Goal: Task Accomplishment & Management: Complete application form

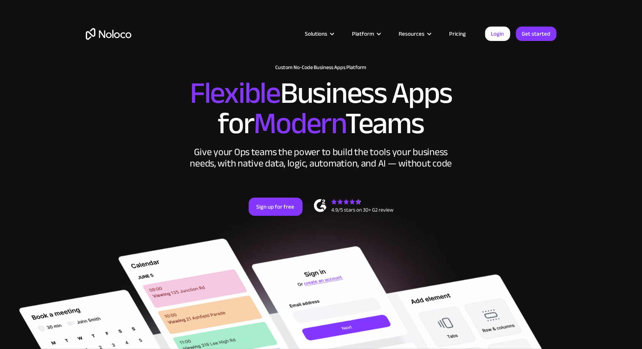
click at [465, 31] on link "Pricing" at bounding box center [458, 34] width 36 height 10
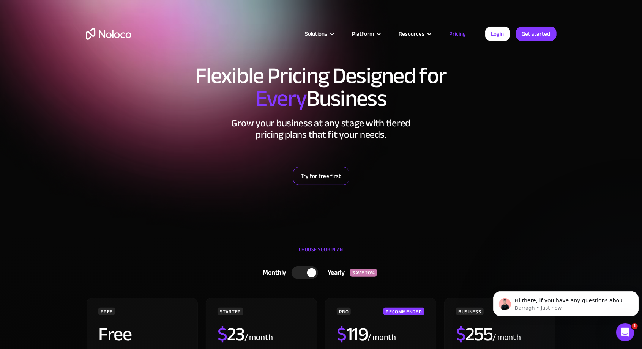
click at [331, 177] on link "Try for free first" at bounding box center [321, 176] width 56 height 18
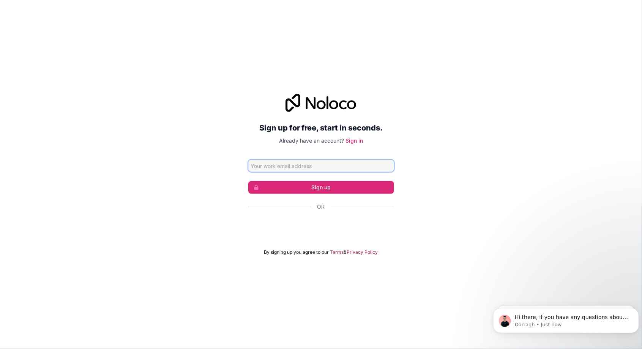
click at [345, 172] on input "Email address" at bounding box center [321, 166] width 146 height 12
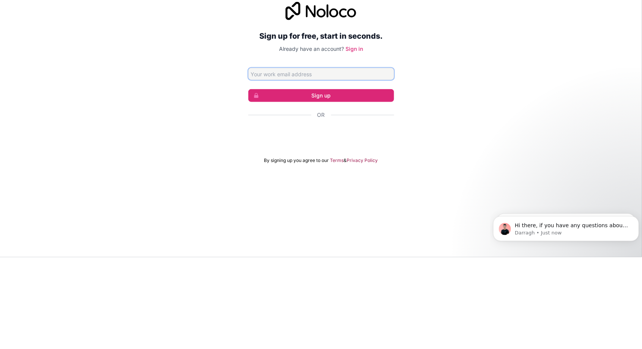
type input "[EMAIL_ADDRESS][DOMAIN_NAME]"
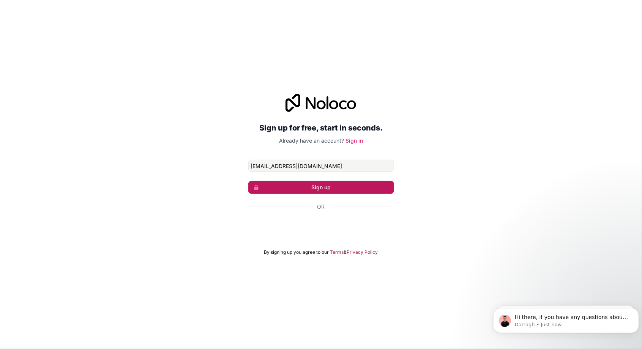
click at [356, 194] on button "Sign up" at bounding box center [321, 187] width 146 height 13
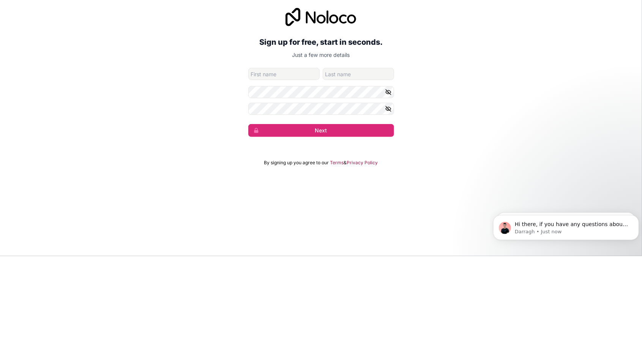
type input "Caleb"
type input "[PERSON_NAME]"
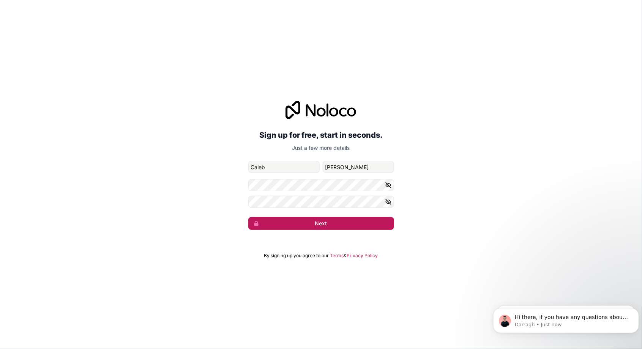
click at [342, 230] on button "Next" at bounding box center [321, 223] width 146 height 13
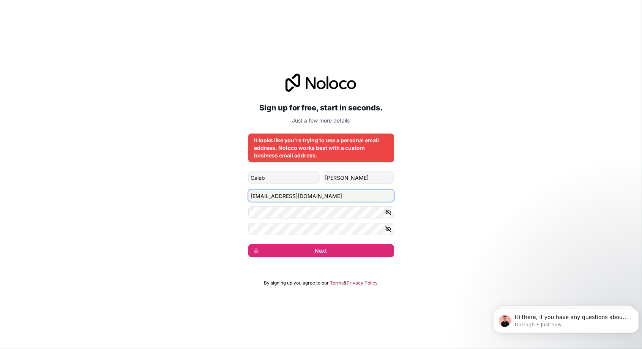
click at [320, 202] on input "[EMAIL_ADDRESS][DOMAIN_NAME]" at bounding box center [321, 196] width 146 height 12
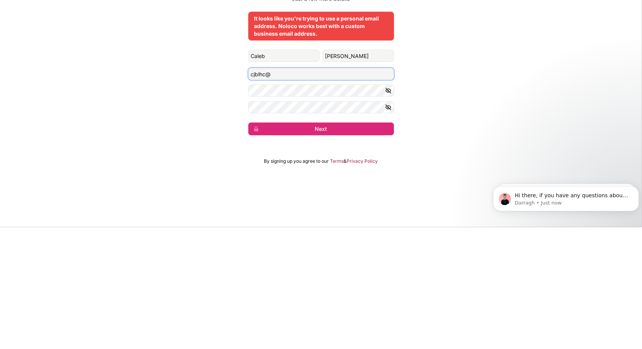
type input "cjblhc"
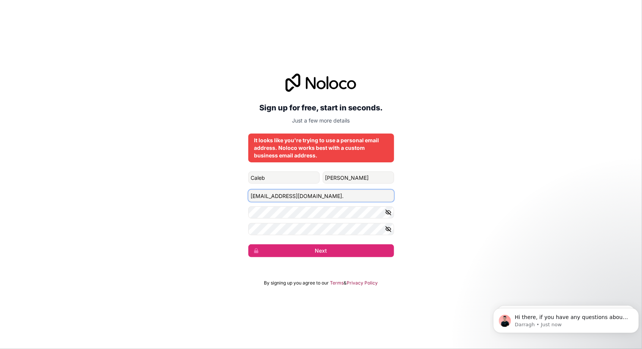
click at [343, 202] on input "[EMAIL_ADDRESS][DOMAIN_NAME]." at bounding box center [321, 196] width 146 height 12
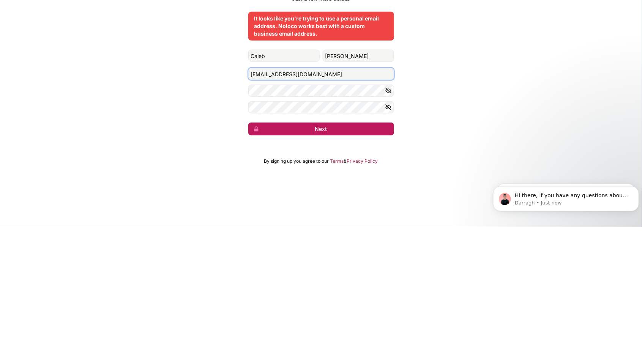
type input "[EMAIL_ADDRESS][DOMAIN_NAME]"
click at [352, 257] on button "Next" at bounding box center [321, 251] width 146 height 13
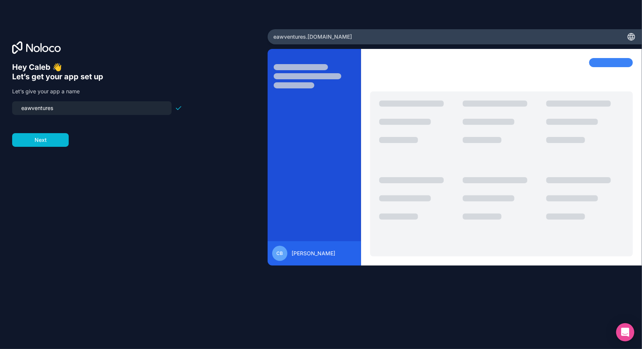
click at [32, 112] on input "eawventures" at bounding box center [92, 108] width 150 height 11
click at [27, 109] on input "eawventures" at bounding box center [92, 108] width 150 height 11
click at [23, 109] on input "eawventures" at bounding box center [92, 108] width 150 height 11
click at [25, 109] on input "eawventures" at bounding box center [92, 108] width 150 height 11
type input "eawventures"
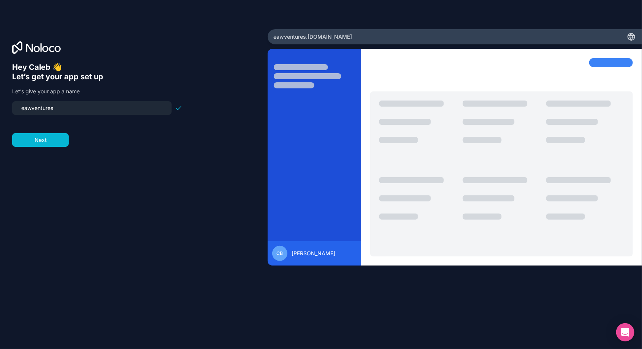
click at [233, 131] on div "Hey Caleb 👋 Let’s get your app set up Let’s give your app a name eawventures Ne…" at bounding box center [133, 186] width 243 height 246
click at [44, 144] on button "Next" at bounding box center [40, 140] width 57 height 14
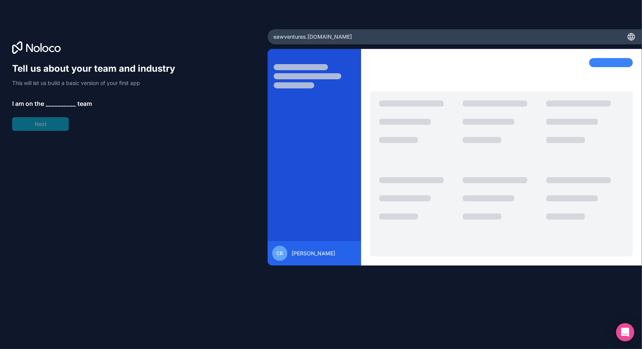
click at [59, 106] on span "__________" at bounding box center [61, 103] width 30 height 9
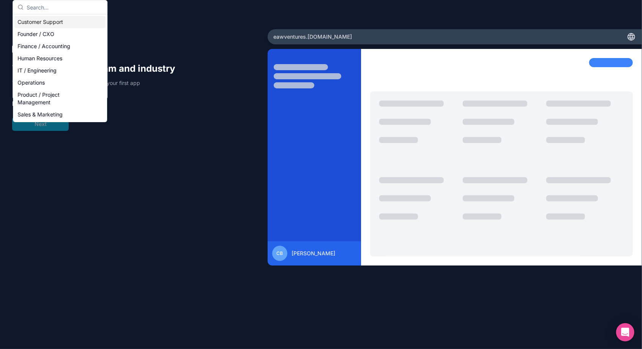
click at [48, 98] on div "Product / Project Management" at bounding box center [59, 99] width 91 height 20
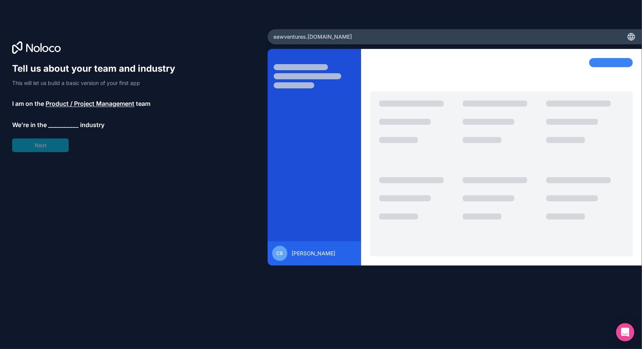
click at [72, 125] on span "__________" at bounding box center [63, 124] width 30 height 9
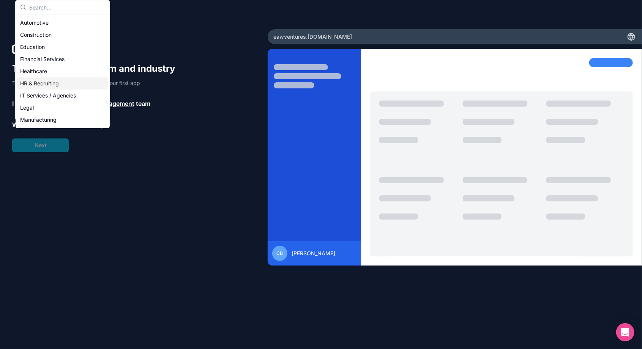
scroll to position [11, 0]
click at [53, 34] on div "Construction" at bounding box center [62, 35] width 91 height 12
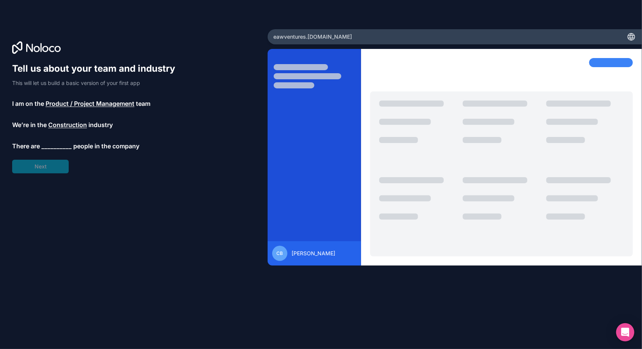
click at [60, 148] on span "__________" at bounding box center [56, 146] width 30 height 9
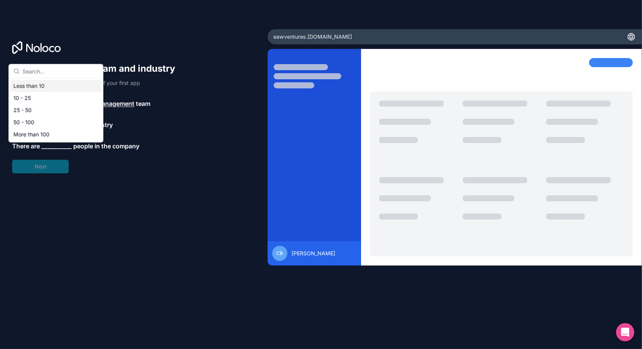
click at [61, 88] on div "Less than 10" at bounding box center [55, 86] width 91 height 12
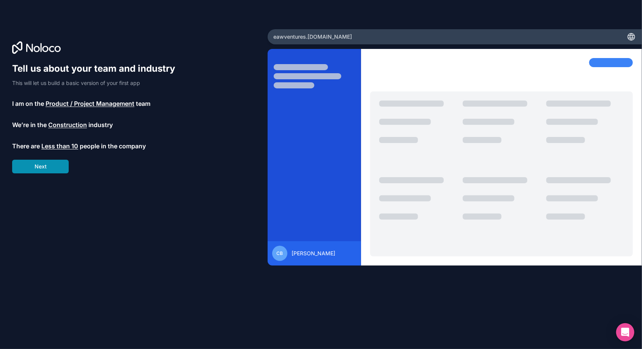
click at [32, 171] on button "Next" at bounding box center [40, 167] width 57 height 14
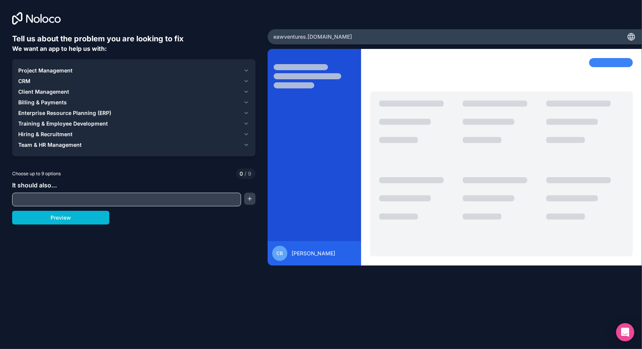
click at [202, 200] on input "text" at bounding box center [126, 199] width 225 height 11
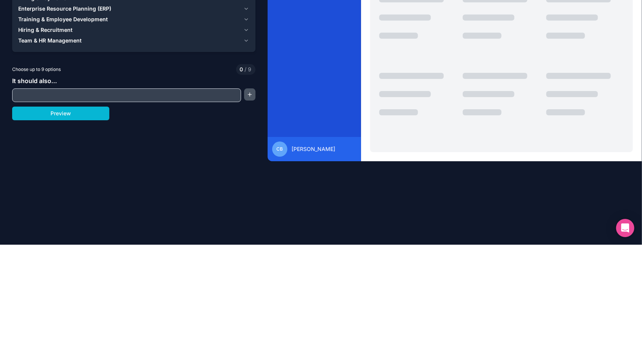
click at [253, 199] on button "button" at bounding box center [249, 199] width 11 height 12
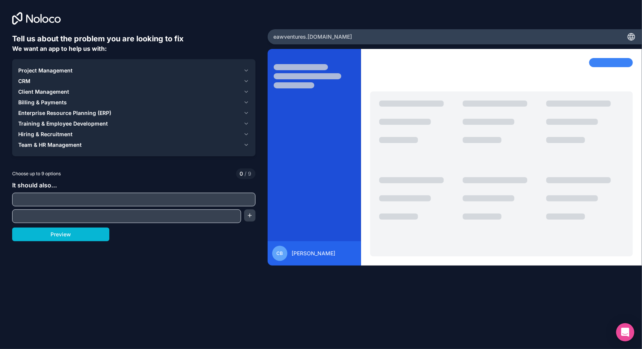
click at [245, 134] on icon "button" at bounding box center [246, 134] width 6 height 6
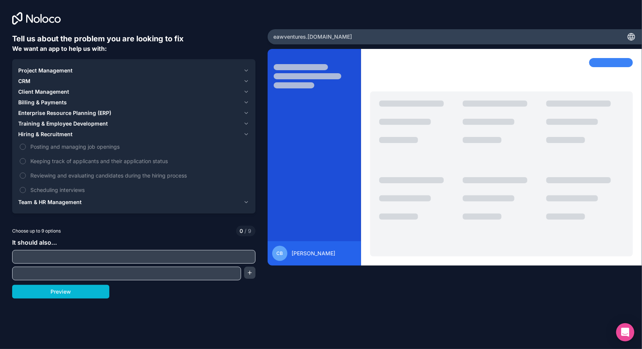
click at [248, 123] on icon "button" at bounding box center [246, 124] width 6 height 6
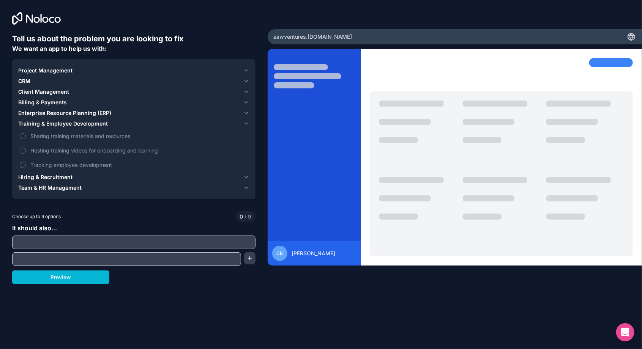
click at [246, 70] on icon "button" at bounding box center [246, 71] width 6 height 6
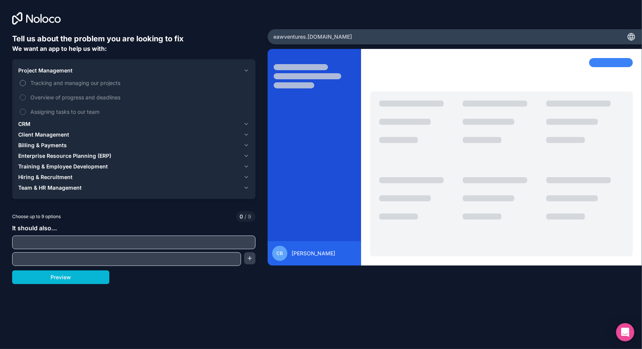
click at [24, 83] on button "Tracking and managing our projects" at bounding box center [23, 83] width 6 height 6
click at [144, 240] on input "text" at bounding box center [134, 242] width 240 height 11
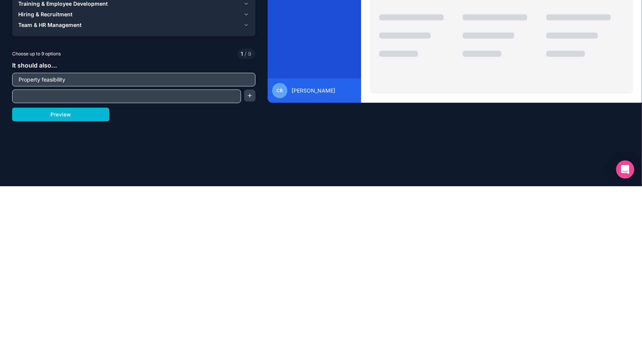
scroll to position [24, 0]
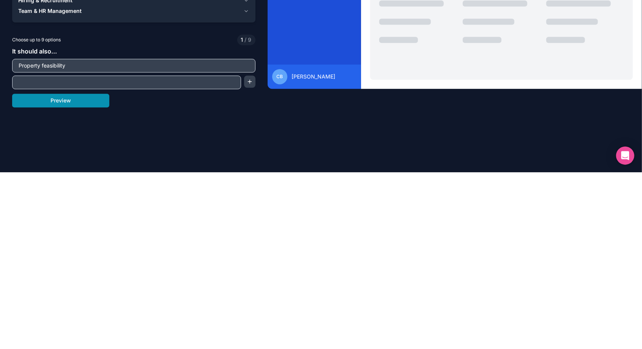
type input "Property feasibility"
click at [96, 271] on button "Preview" at bounding box center [60, 278] width 97 height 14
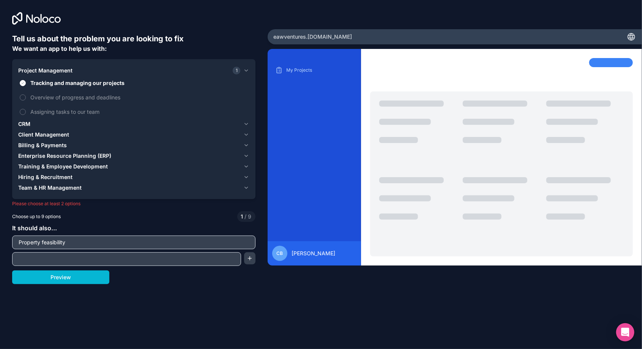
click at [245, 123] on icon "button" at bounding box center [246, 124] width 3 height 2
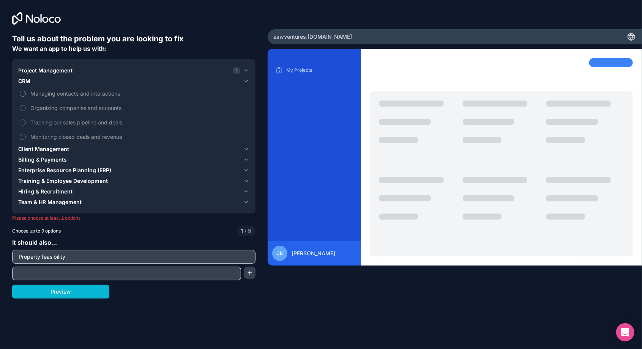
click at [24, 91] on button "Managing contacts and interactions" at bounding box center [23, 94] width 6 height 6
click at [25, 105] on button "Organizing companies and accounts" at bounding box center [23, 108] width 6 height 6
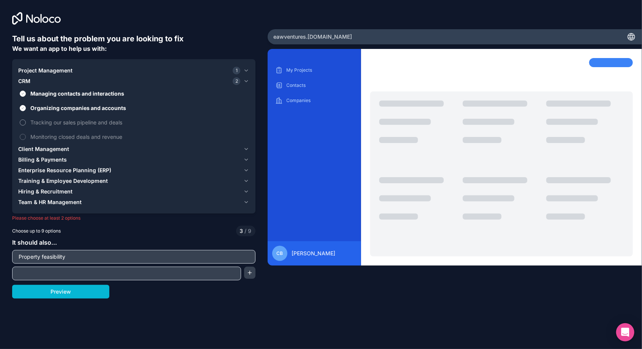
click at [25, 120] on button "Tracking our sales pipeline and deals" at bounding box center [23, 123] width 6 height 6
click at [26, 145] on span "Client Management" at bounding box center [43, 149] width 51 height 8
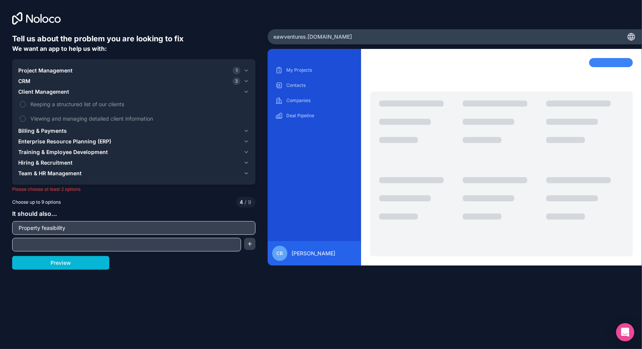
click at [68, 127] on div "Billing & Payments" at bounding box center [129, 131] width 222 height 8
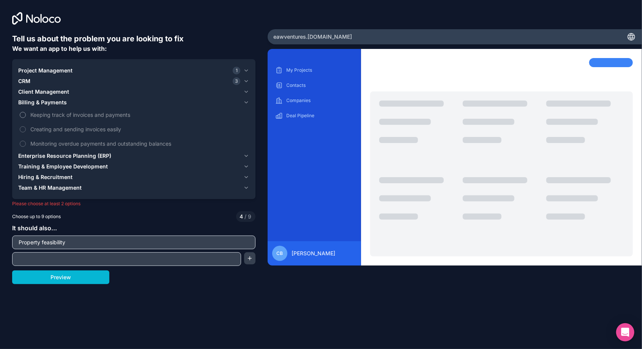
click at [25, 112] on button "Keeping track of invoices and payments" at bounding box center [23, 115] width 6 height 6
click at [93, 152] on span "Enterprise Resource Planning (ERP)" at bounding box center [64, 156] width 93 height 8
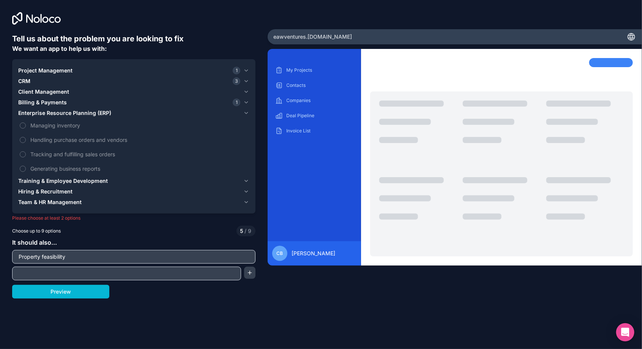
click at [63, 188] on span "Hiring & Recruitment" at bounding box center [45, 192] width 54 height 8
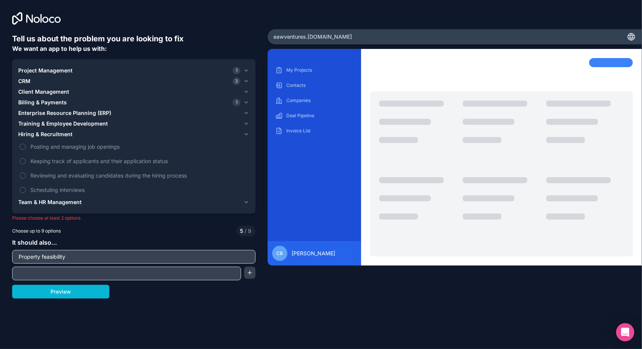
click at [78, 199] on span "Team & HR Management" at bounding box center [49, 203] width 63 height 8
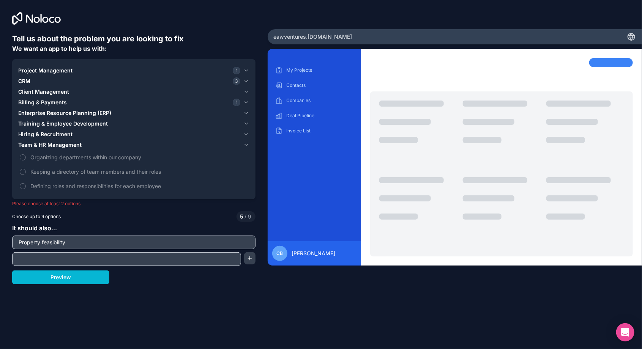
click at [60, 131] on span "Hiring & Recruitment" at bounding box center [45, 135] width 54 height 8
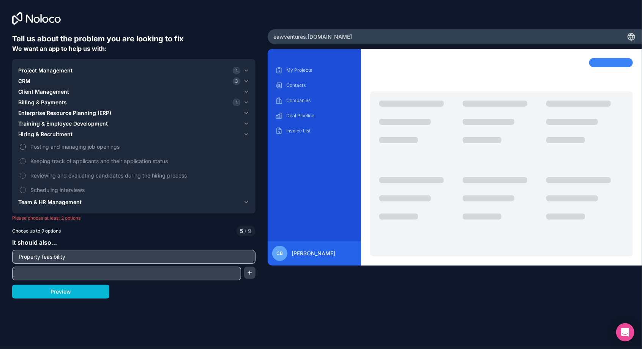
click at [24, 144] on button "Posting and managing job openings" at bounding box center [23, 147] width 6 height 6
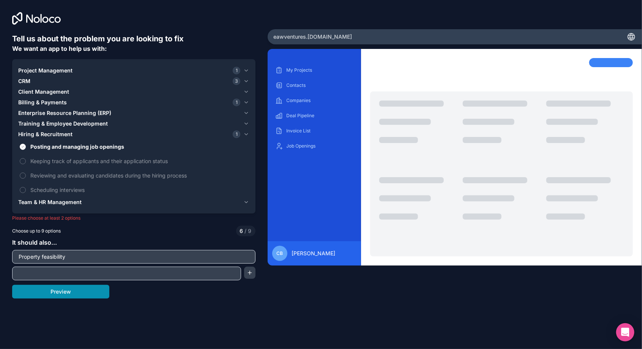
click at [86, 285] on button "Preview" at bounding box center [60, 292] width 97 height 14
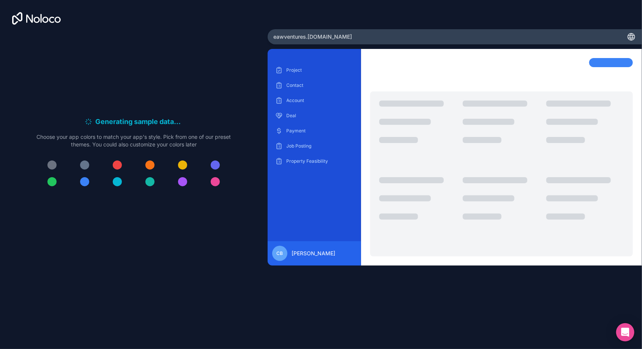
click at [88, 177] on div at bounding box center [84, 181] width 9 height 9
click at [92, 189] on button at bounding box center [84, 181] width 15 height 15
click at [87, 186] on div at bounding box center [84, 181] width 9 height 9
click at [86, 186] on div at bounding box center [84, 181] width 9 height 9
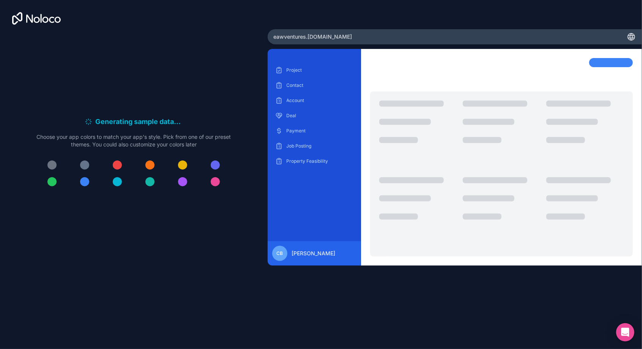
click at [90, 189] on button at bounding box center [84, 181] width 15 height 15
click at [86, 170] on div at bounding box center [84, 165] width 9 height 9
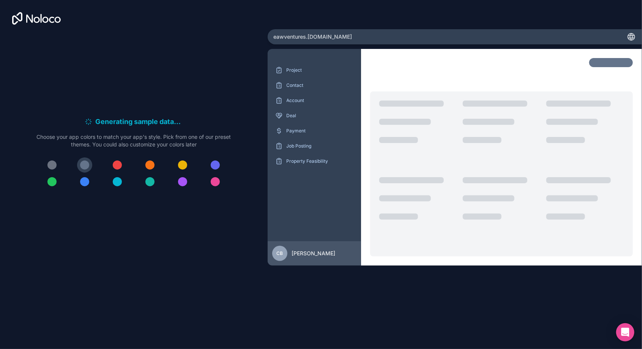
click at [90, 189] on button at bounding box center [84, 181] width 15 height 15
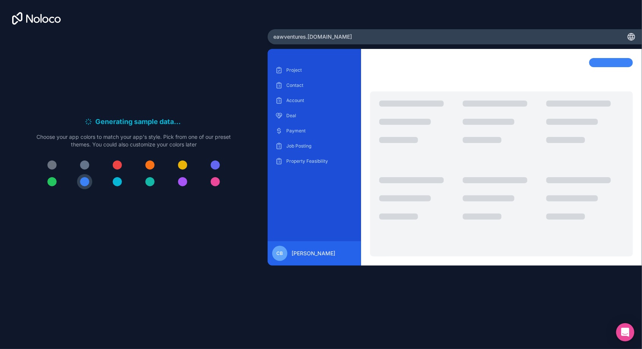
click at [218, 170] on div at bounding box center [215, 165] width 9 height 9
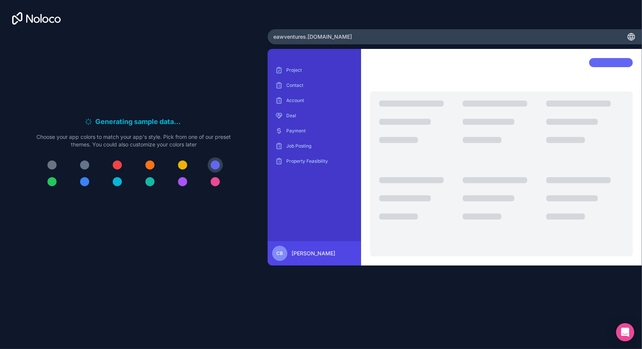
click at [218, 189] on button at bounding box center [215, 181] width 15 height 15
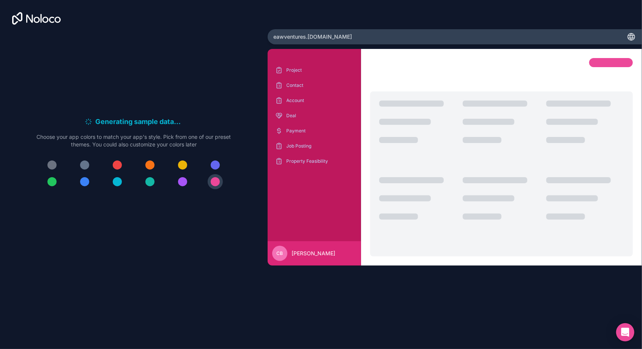
click at [199, 178] on div at bounding box center [133, 174] width 194 height 32
click at [184, 186] on div at bounding box center [182, 181] width 9 height 9
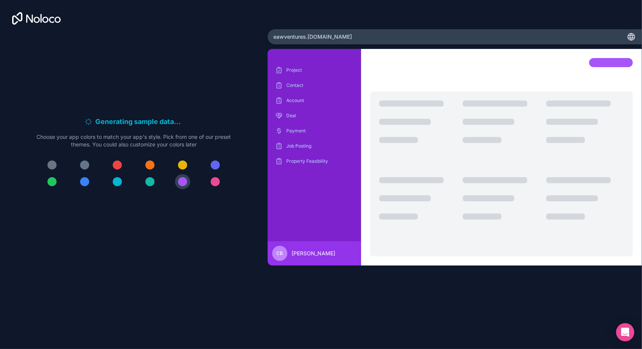
click at [170, 174] on div at bounding box center [133, 174] width 194 height 32
click at [153, 173] on button at bounding box center [149, 165] width 15 height 15
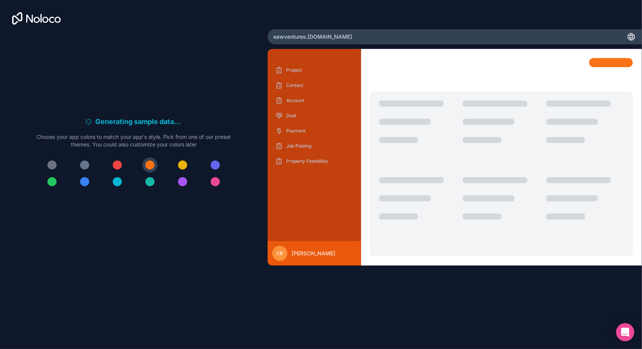
click at [86, 186] on div at bounding box center [84, 181] width 9 height 9
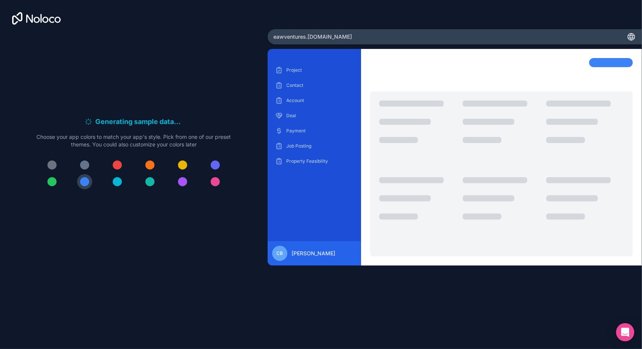
click at [118, 189] on button at bounding box center [117, 181] width 15 height 15
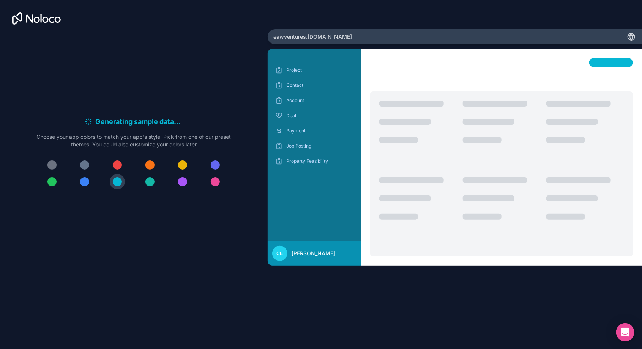
click at [155, 189] on button at bounding box center [149, 181] width 15 height 15
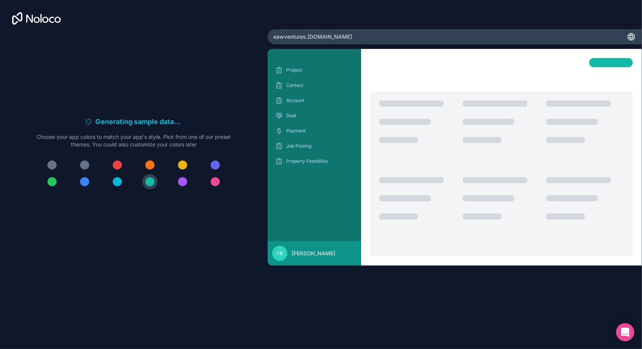
click at [124, 189] on button at bounding box center [117, 181] width 15 height 15
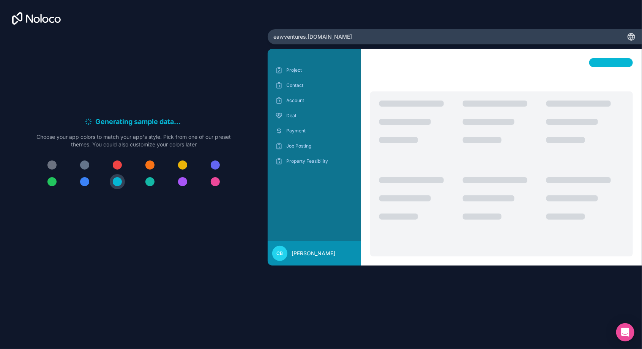
click at [469, 248] on div at bounding box center [501, 212] width 77 height 71
click at [467, 248] on div at bounding box center [501, 212] width 77 height 71
click at [458, 257] on div at bounding box center [501, 174] width 263 height 165
click at [389, 256] on div at bounding box center [257, 174] width 263 height 165
click at [630, 51] on div at bounding box center [501, 157] width 281 height 217
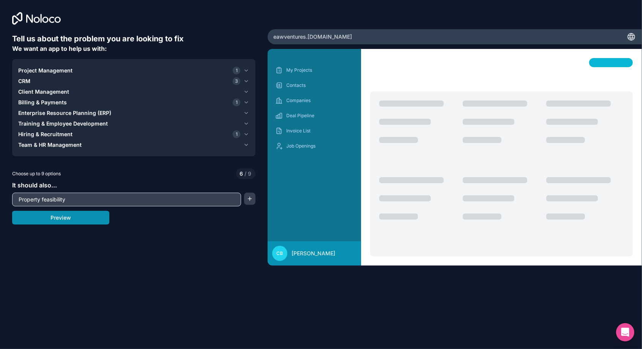
click at [85, 219] on button "Preview" at bounding box center [60, 218] width 97 height 14
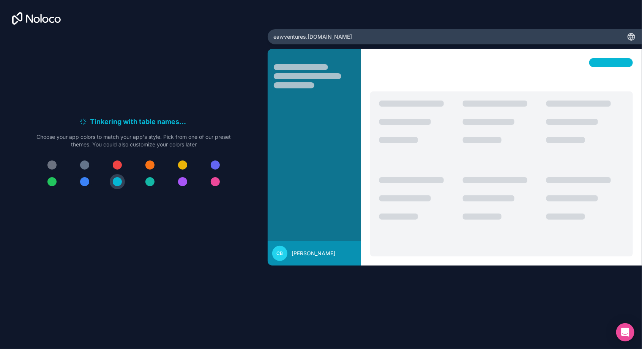
click at [87, 186] on div at bounding box center [84, 181] width 9 height 9
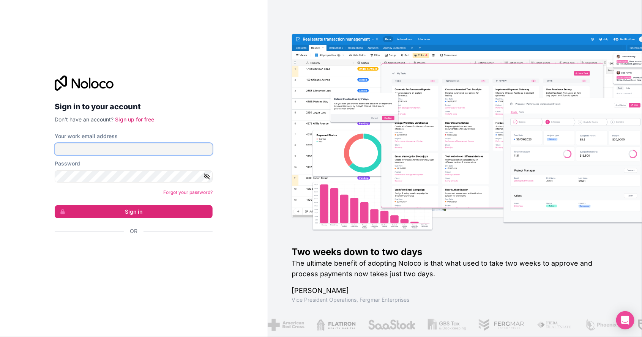
click at [164, 155] on input "Your work email address" at bounding box center [134, 149] width 158 height 12
click at [55, 205] on button "Sign in" at bounding box center [134, 211] width 158 height 13
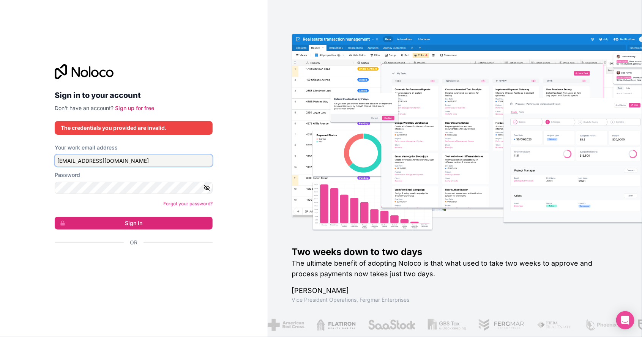
click at [169, 167] on input "[EMAIL_ADDRESS][DOMAIN_NAME]" at bounding box center [134, 161] width 158 height 12
click at [161, 167] on input "[PERSON_NAME]" at bounding box center [134, 161] width 158 height 12
click at [137, 167] on input "Bartlett" at bounding box center [134, 161] width 158 height 12
type input "B"
type input "caleb@eawventures.com.au"
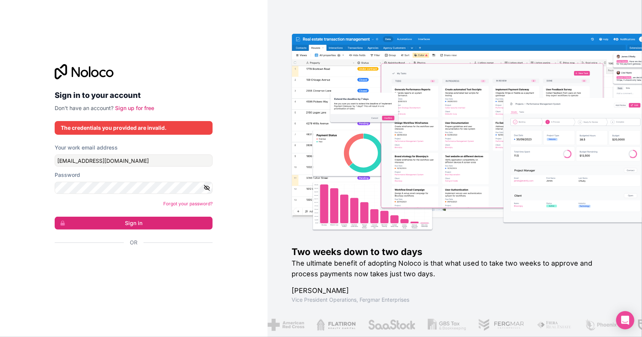
click at [55, 217] on button "Sign in" at bounding box center [134, 223] width 158 height 13
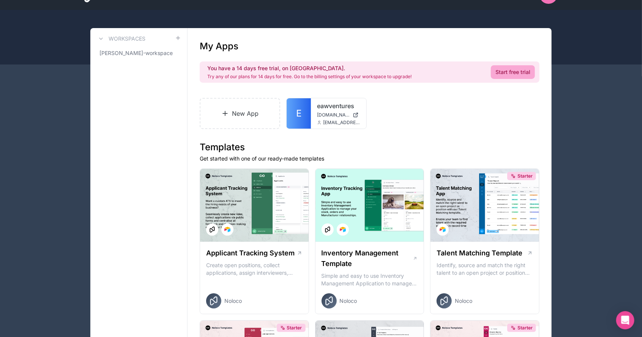
scroll to position [23, 0]
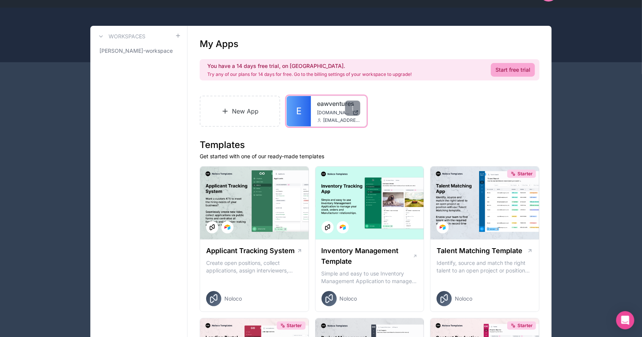
click at [333, 112] on span "eawventures.noloco.co" at bounding box center [333, 113] width 33 height 6
